Goal: Task Accomplishment & Management: Use online tool/utility

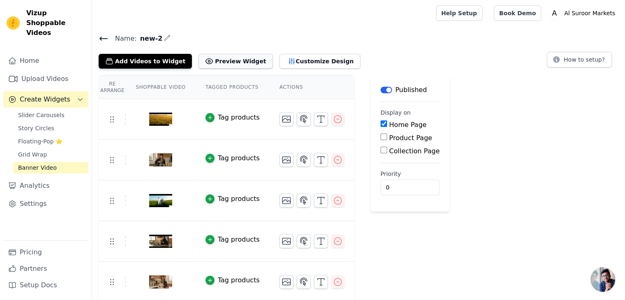
click at [223, 65] on button "Preview Widget" at bounding box center [235, 61] width 74 height 15
click at [279, 61] on button "Customize Design" at bounding box center [319, 61] width 81 height 15
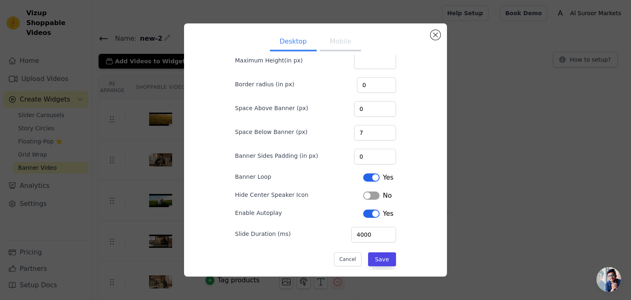
scroll to position [54, 0]
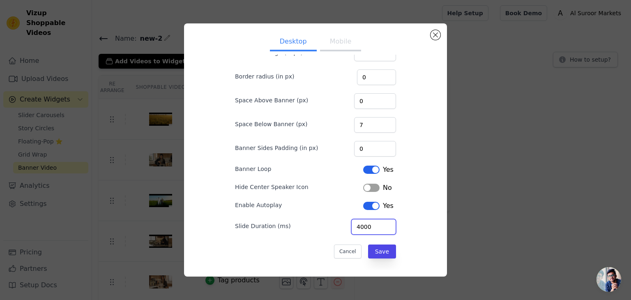
click at [356, 227] on input "4000" at bounding box center [373, 227] width 45 height 16
type input "5000"
click at [378, 250] on button "Save" at bounding box center [382, 251] width 28 height 14
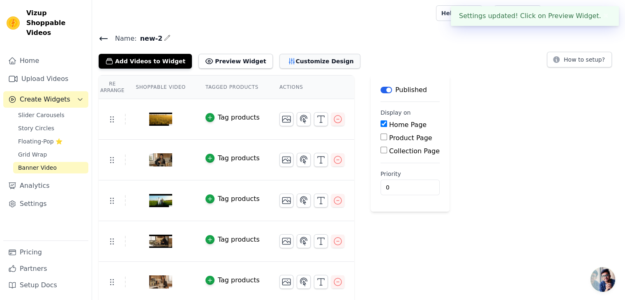
click at [288, 60] on button "Customize Design" at bounding box center [319, 61] width 81 height 15
click at [303, 60] on button "Customize Design" at bounding box center [319, 61] width 81 height 15
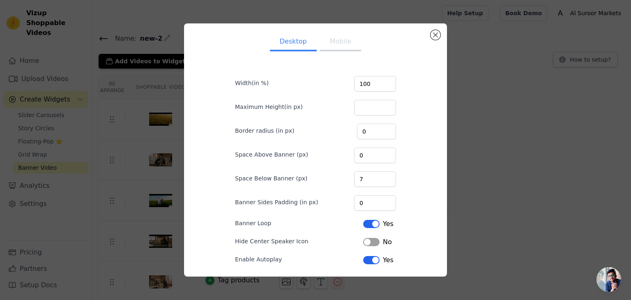
click at [330, 41] on button "Mobile" at bounding box center [340, 42] width 41 height 18
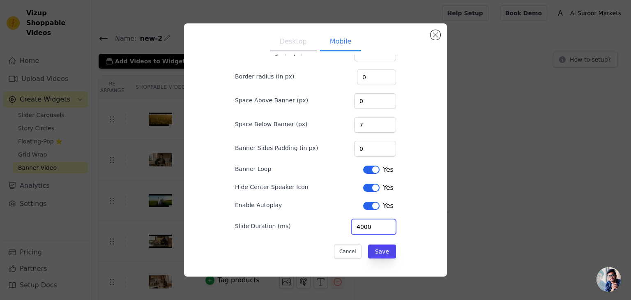
click at [356, 225] on input "4000" at bounding box center [373, 227] width 45 height 16
click at [355, 226] on input "4000" at bounding box center [373, 227] width 45 height 16
type input "5000"
click at [366, 187] on button "Label" at bounding box center [371, 188] width 16 height 8
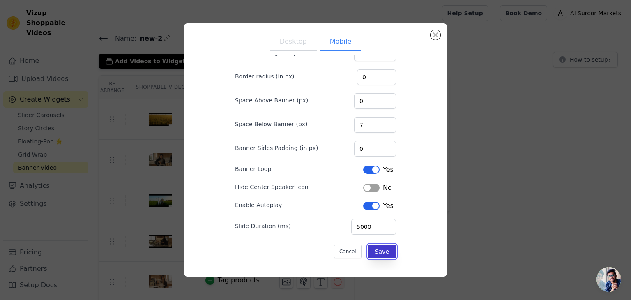
click at [378, 249] on button "Save" at bounding box center [382, 251] width 28 height 14
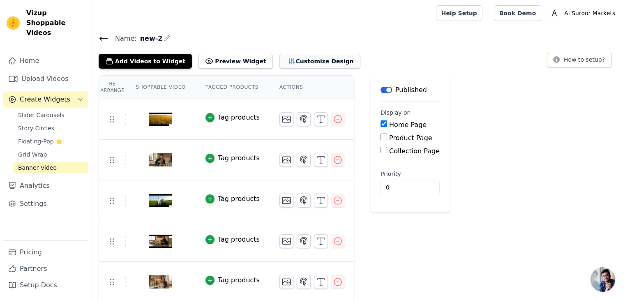
click at [309, 63] on button "Customize Design" at bounding box center [319, 61] width 81 height 15
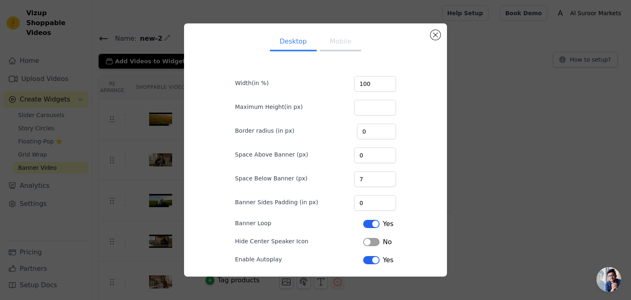
click at [343, 44] on button "Mobile" at bounding box center [340, 42] width 41 height 18
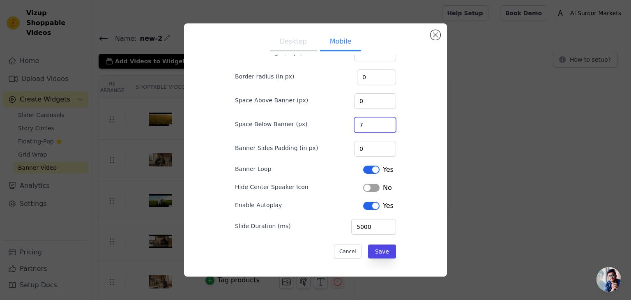
click at [364, 123] on input "7" at bounding box center [375, 125] width 42 height 16
type input "5"
click at [381, 251] on button "Save" at bounding box center [382, 251] width 28 height 14
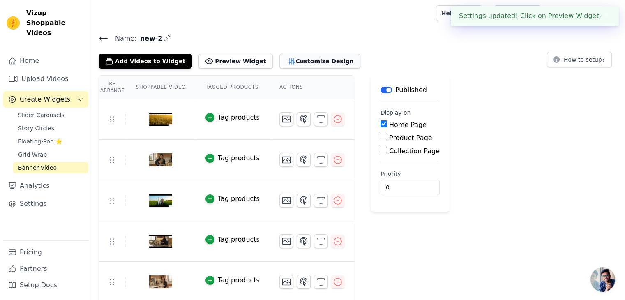
click at [301, 63] on button "Customize Design" at bounding box center [319, 61] width 81 height 15
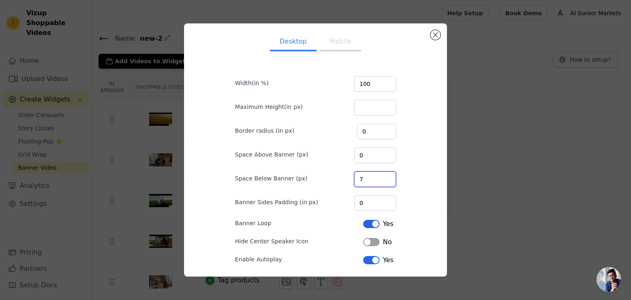
click at [367, 177] on input "7" at bounding box center [375, 179] width 42 height 16
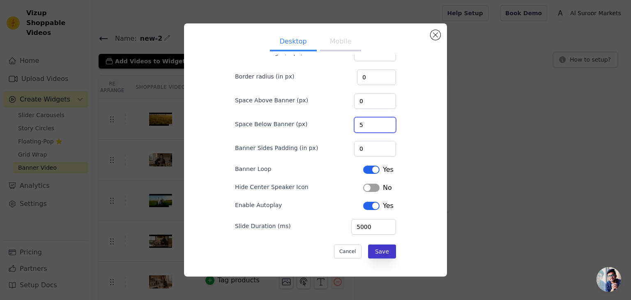
type input "5"
click at [381, 247] on button "Save" at bounding box center [382, 251] width 28 height 14
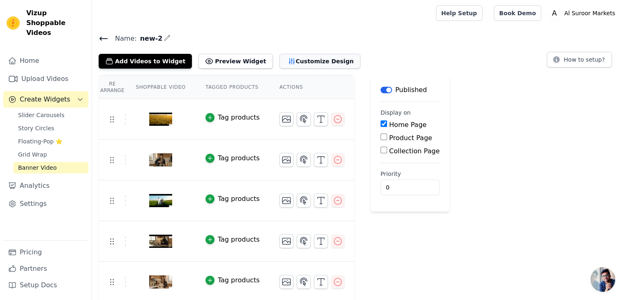
click at [279, 65] on button "Customize Design" at bounding box center [319, 61] width 81 height 15
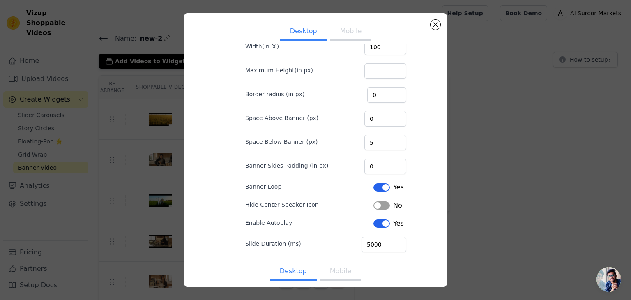
scroll to position [0, 0]
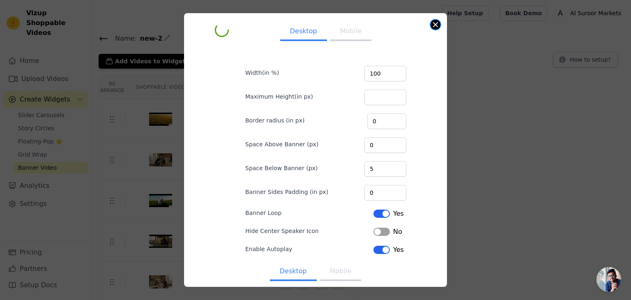
click at [434, 26] on button "Close modal" at bounding box center [436, 25] width 10 height 10
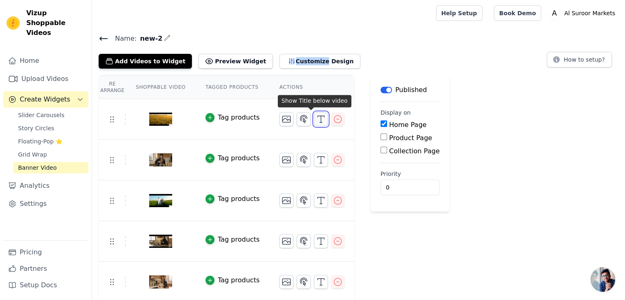
click at [316, 118] on icon "button" at bounding box center [321, 119] width 10 height 10
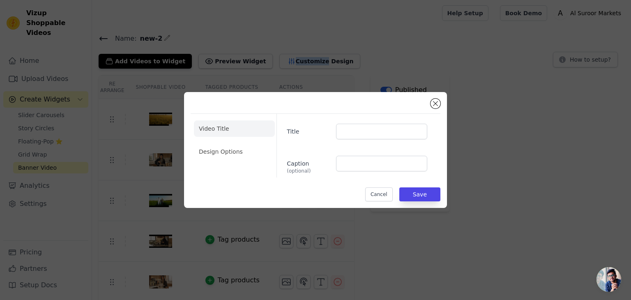
click at [219, 149] on li "Design Options" at bounding box center [234, 151] width 81 height 16
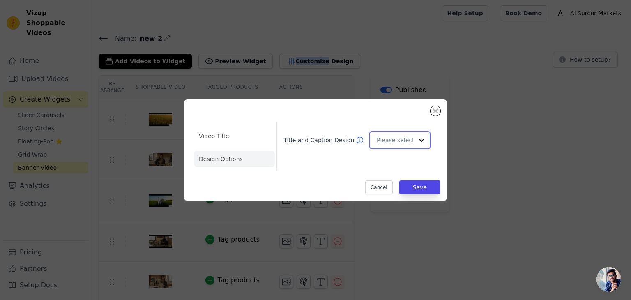
click at [414, 142] on div at bounding box center [421, 140] width 16 height 16
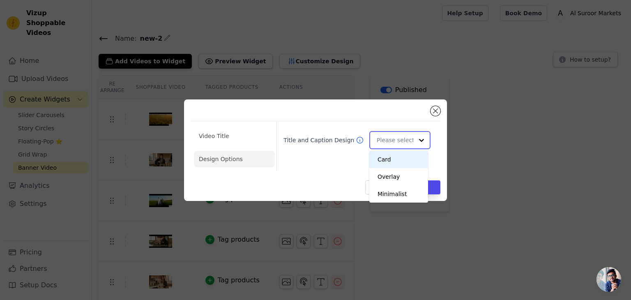
click at [390, 158] on div "Card" at bounding box center [398, 159] width 59 height 17
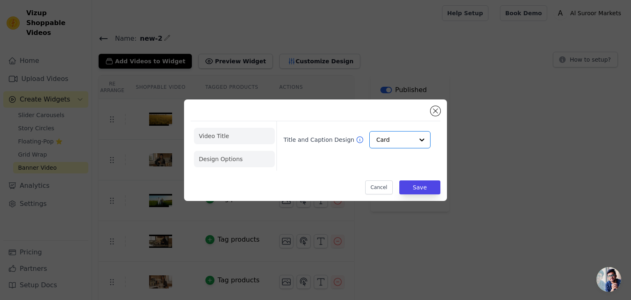
click at [207, 135] on li "Video Title" at bounding box center [234, 136] width 81 height 16
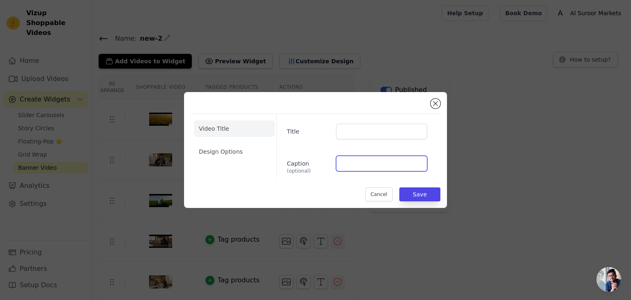
click at [357, 164] on input "Caption (optional)" at bounding box center [381, 164] width 91 height 16
click at [380, 197] on button "Cancel" at bounding box center [379, 194] width 28 height 14
click at [380, 197] on main "Label Published Display on Home Page Product Page Collection Page Priority 0" at bounding box center [410, 143] width 79 height 136
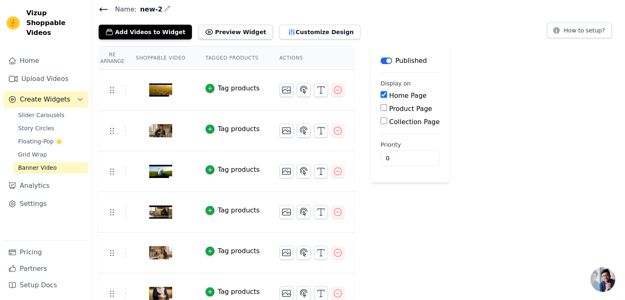
scroll to position [41, 0]
